Goal: Task Accomplishment & Management: Manage account settings

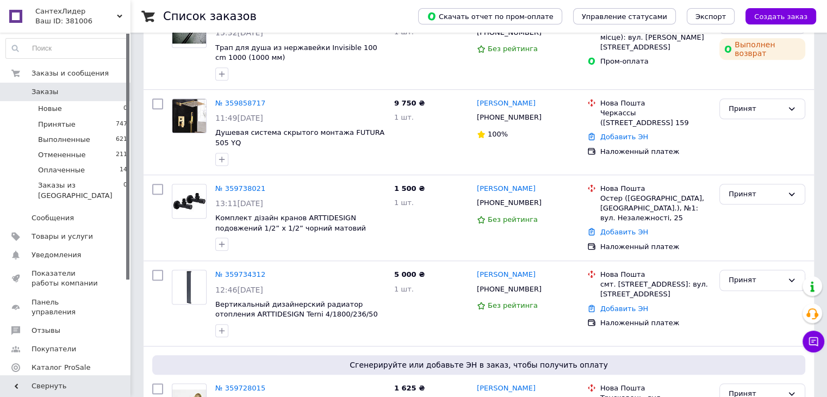
scroll to position [952, 0]
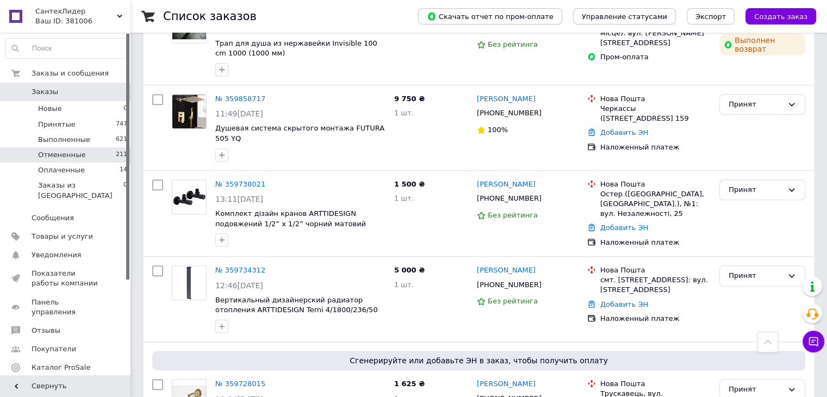
click at [125, 159] on li "Отмененные 211" at bounding box center [67, 154] width 134 height 15
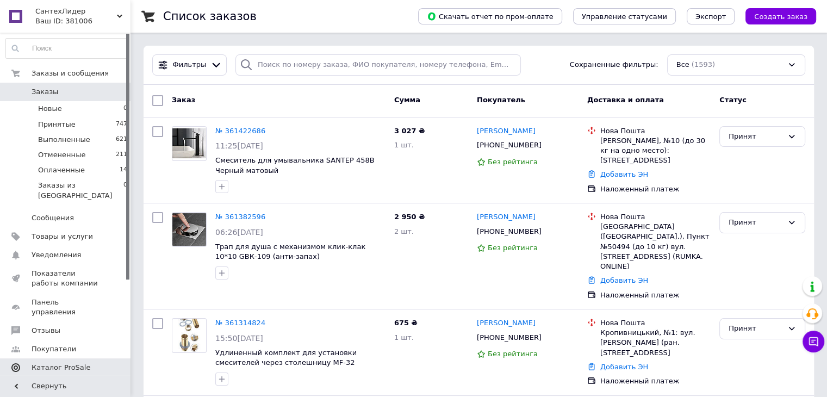
scroll to position [132, 0]
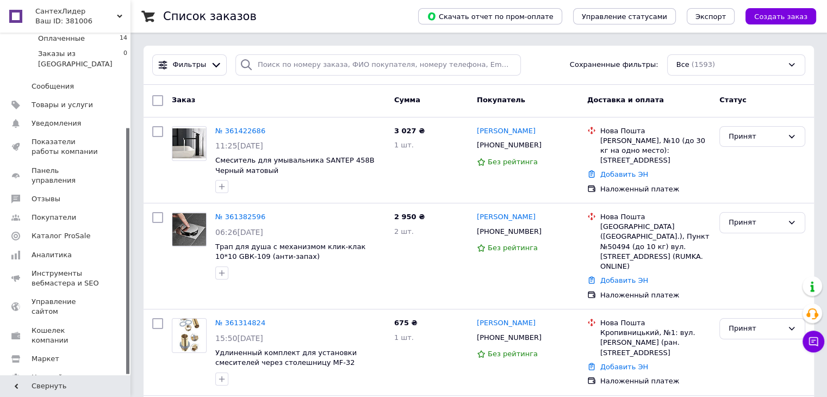
drag, startPoint x: 126, startPoint y: 55, endPoint x: 128, endPoint y: 231, distance: 175.1
click at [128, 231] on div at bounding box center [127, 251] width 3 height 246
click at [85, 326] on span "Кошелек компании" at bounding box center [66, 336] width 69 height 20
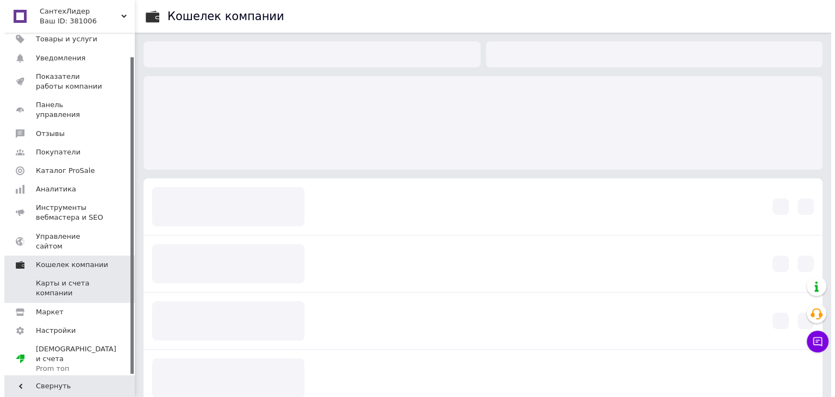
scroll to position [26, 0]
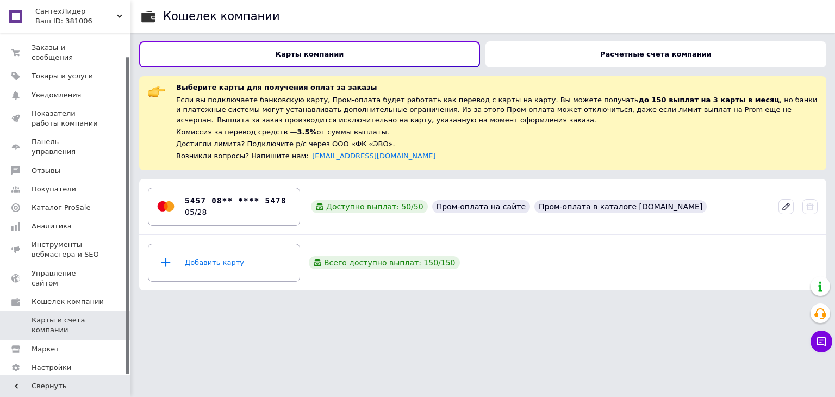
click at [643, 51] on b "Расчетные счета компании" at bounding box center [655, 54] width 111 height 8
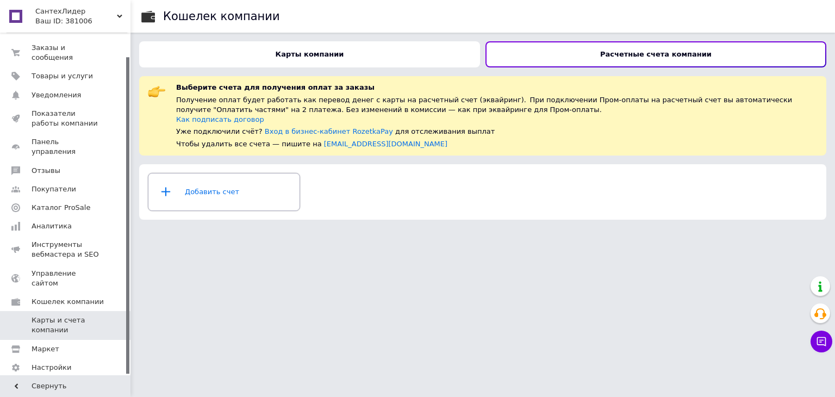
click at [197, 186] on div "Добавить счет" at bounding box center [224, 192] width 138 height 33
click at [46, 12] on span "СантехЛидер" at bounding box center [76, 12] width 82 height 10
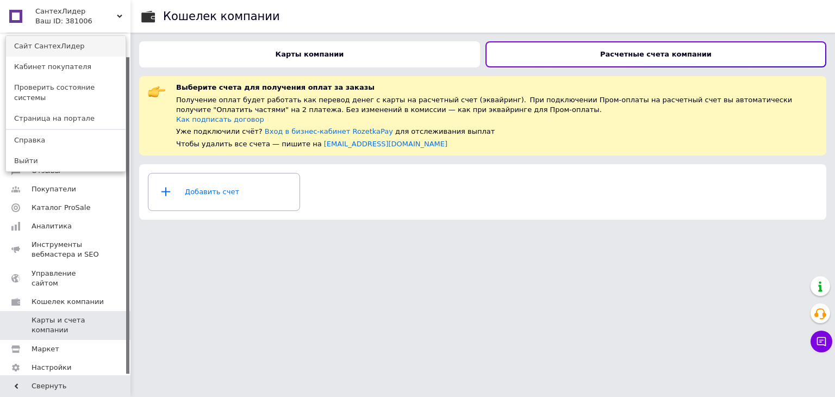
click at [43, 48] on link "Сайт СантехЛидер" at bounding box center [66, 46] width 120 height 21
